Goal: Transaction & Acquisition: Purchase product/service

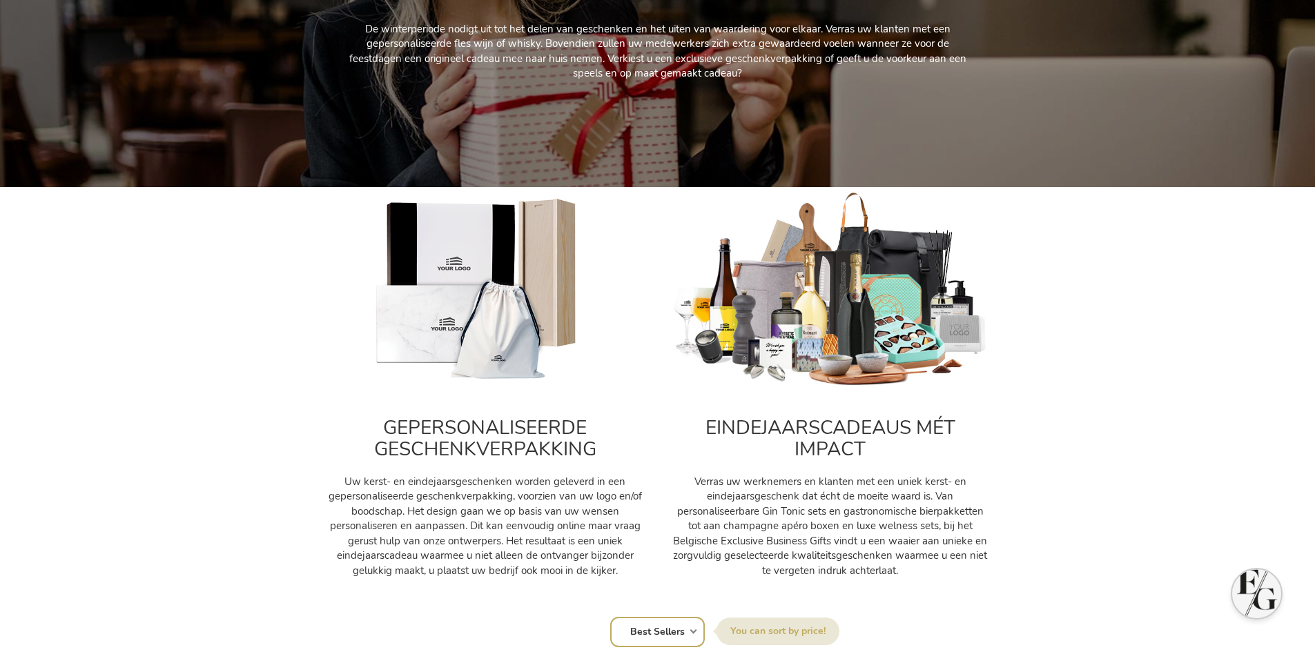
scroll to position [345, 0]
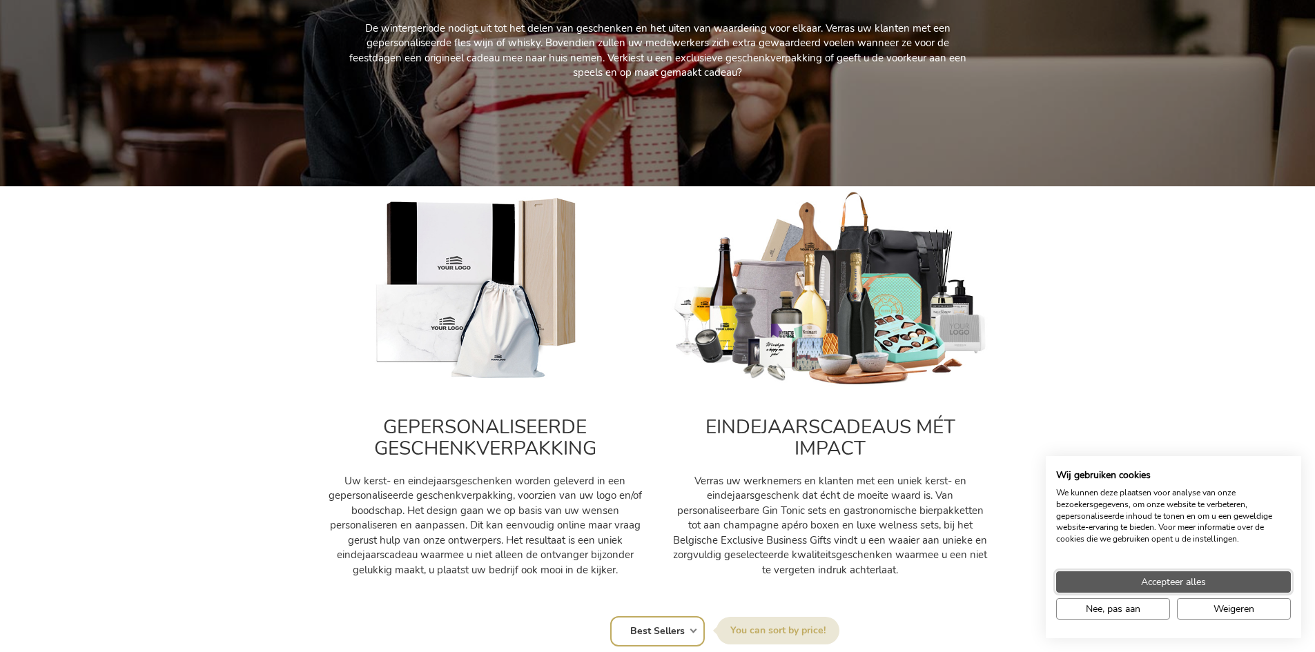
click at [1173, 586] on span "Accepteer alles" at bounding box center [1173, 582] width 65 height 14
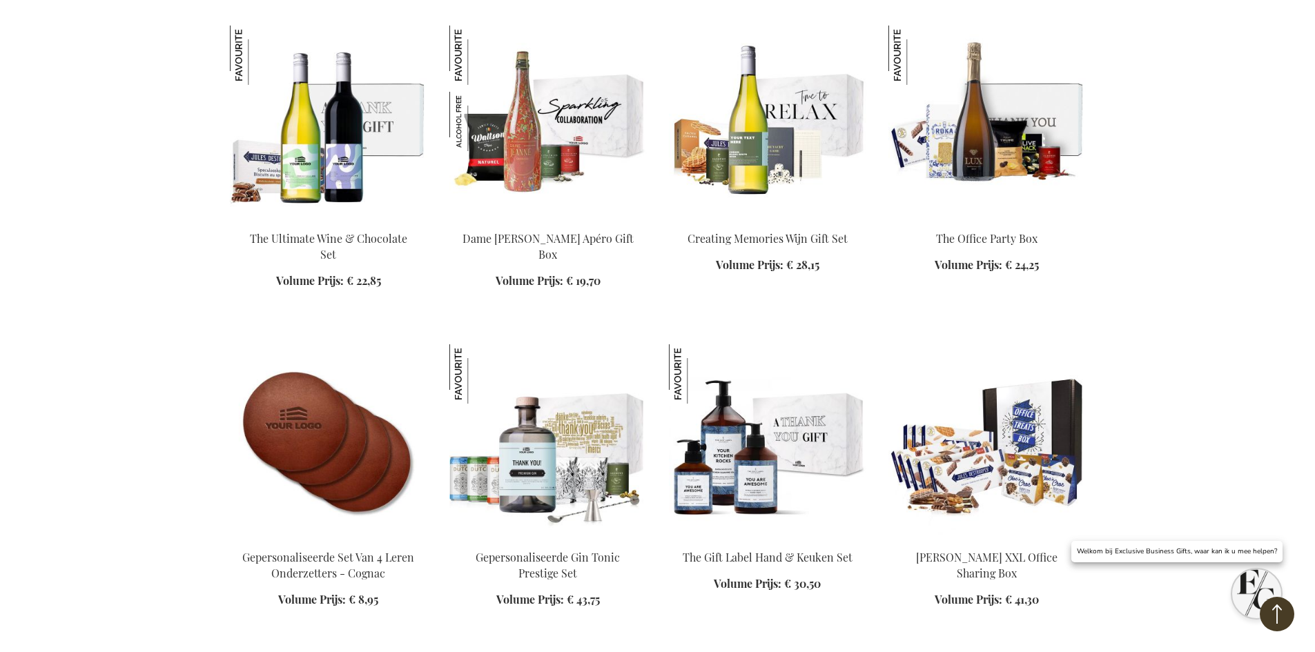
scroll to position [2071, 0]
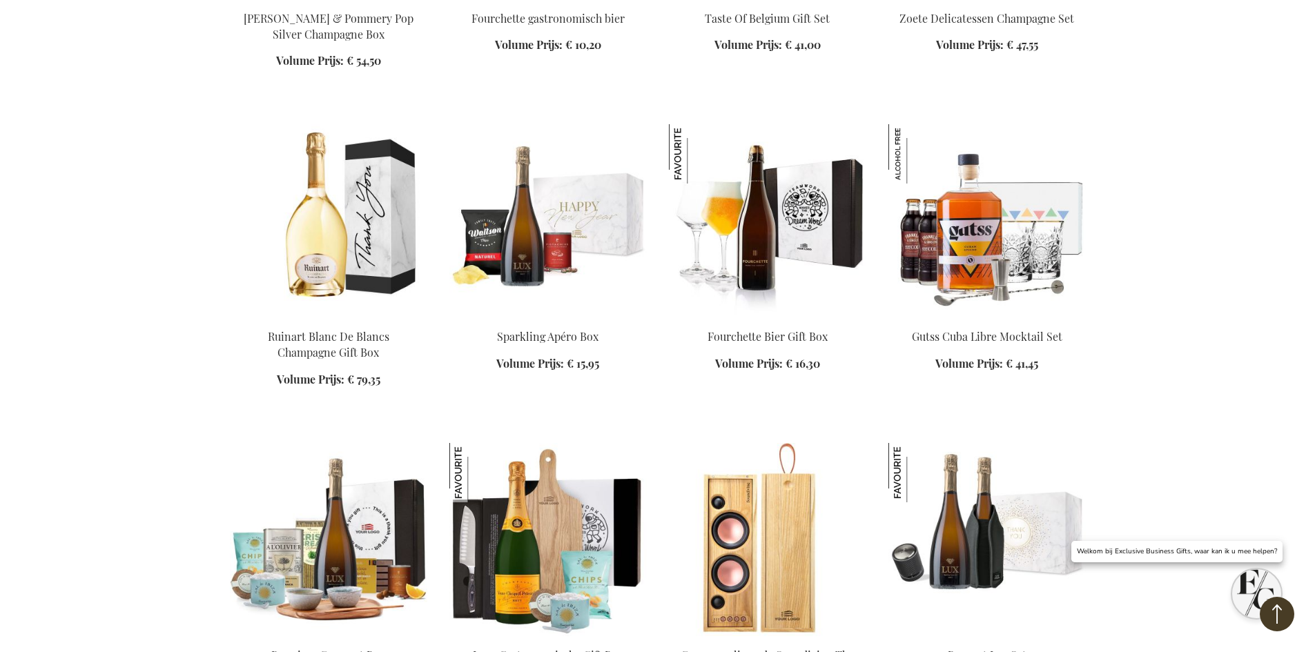
scroll to position [2899, 0]
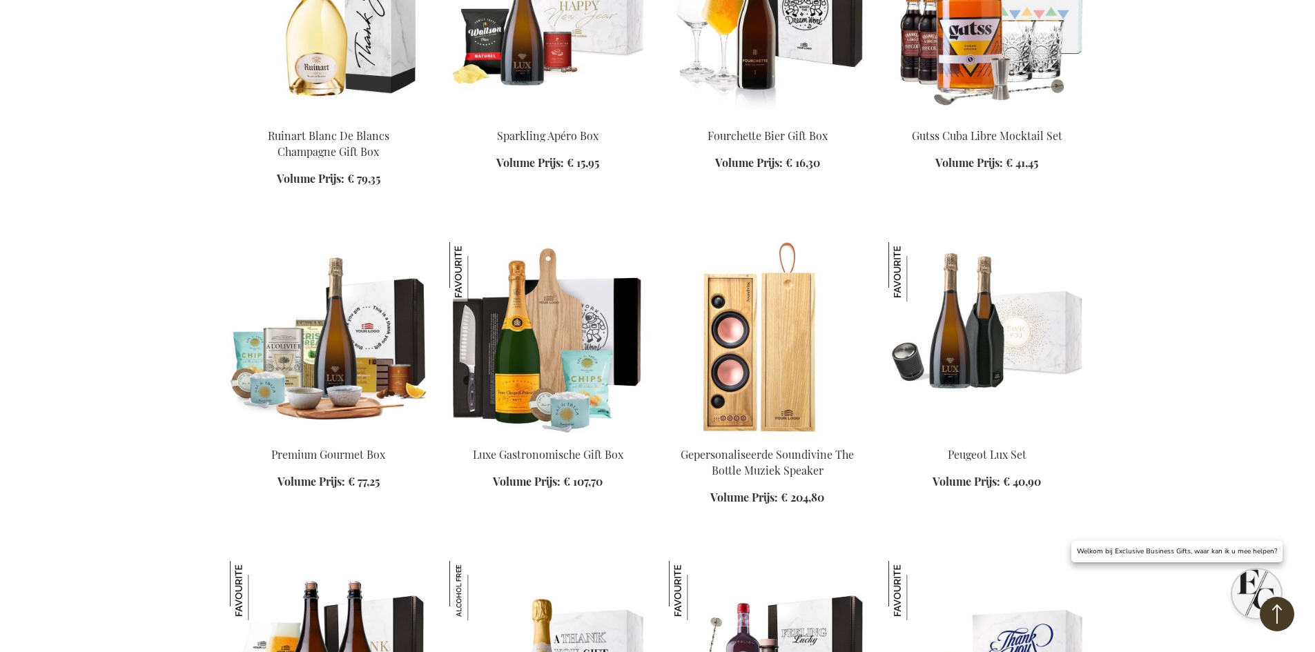
scroll to position [3175, 0]
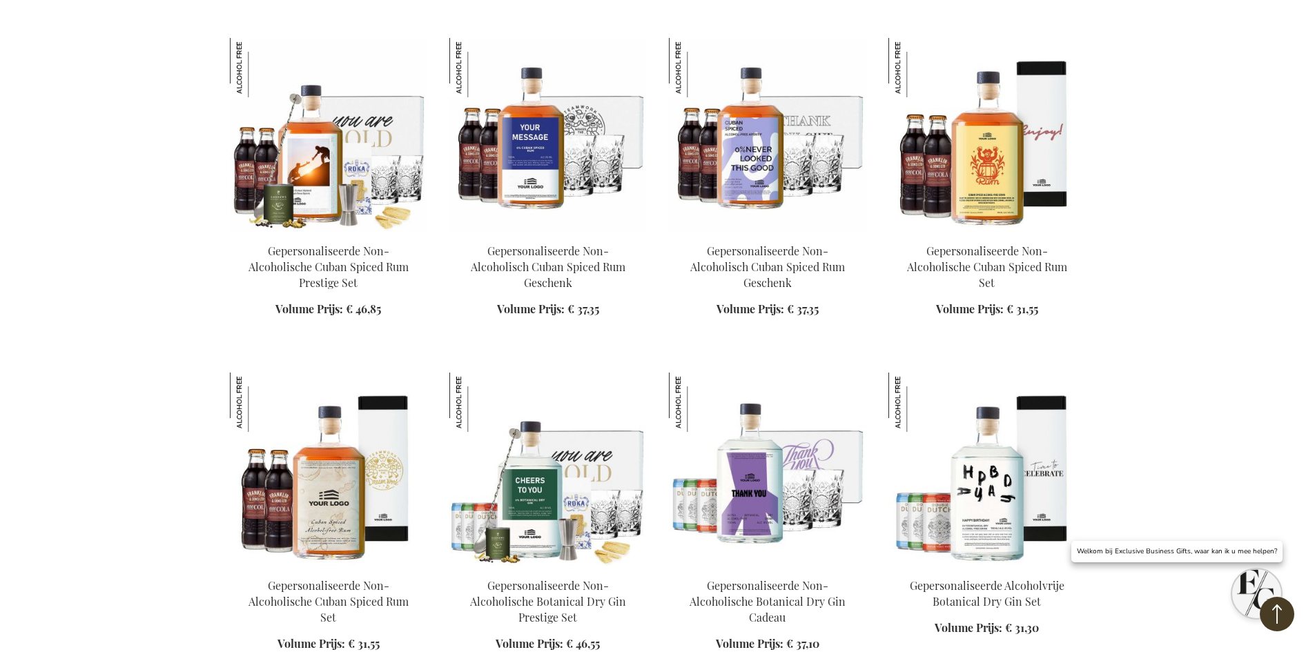
scroll to position [4279, 0]
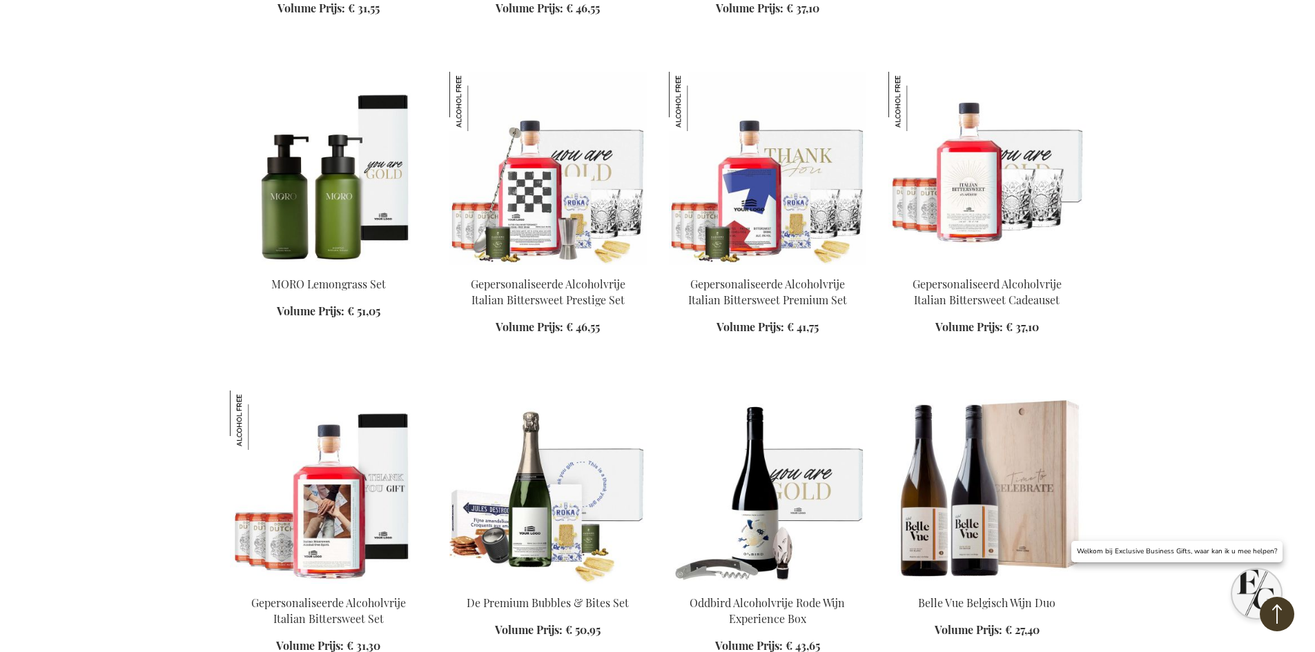
scroll to position [4762, 0]
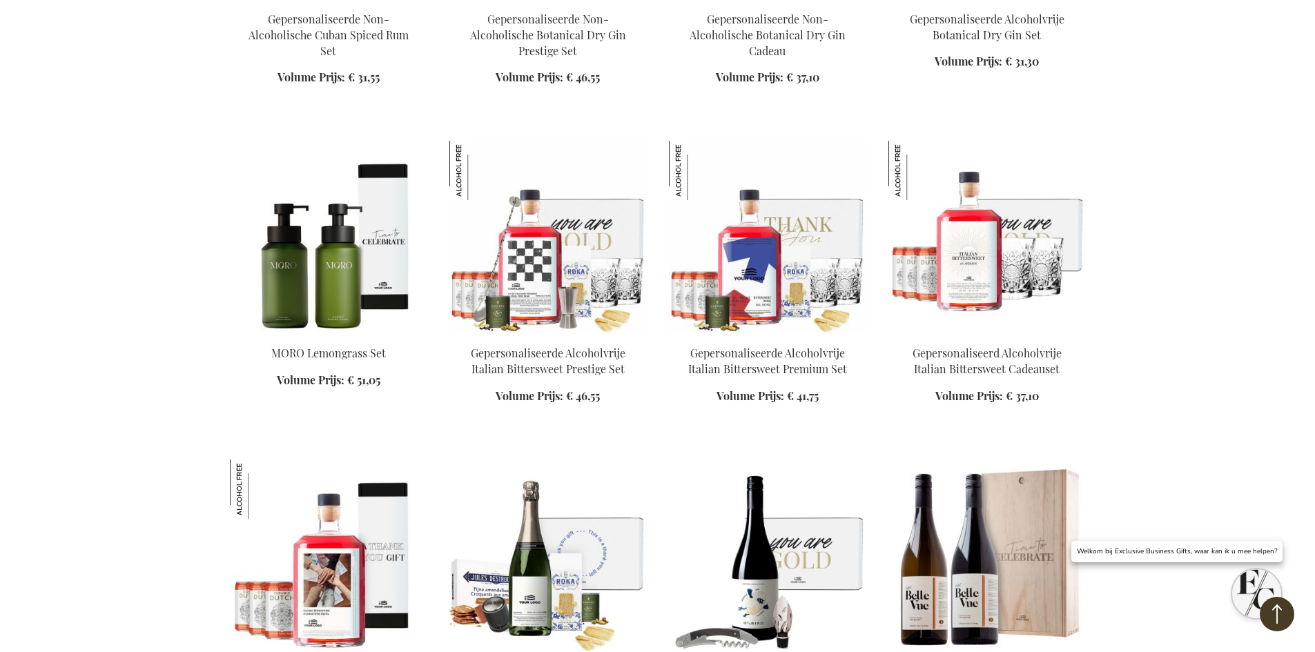
click at [296, 275] on img at bounding box center [328, 237] width 197 height 193
